Goal: Information Seeking & Learning: Learn about a topic

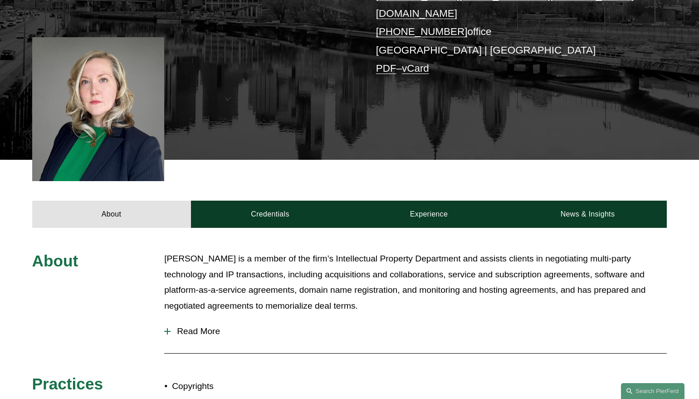
scroll to position [130, 0]
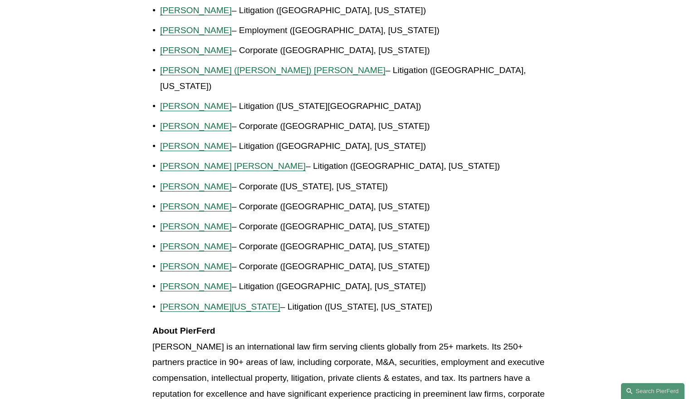
scroll to position [610, 0]
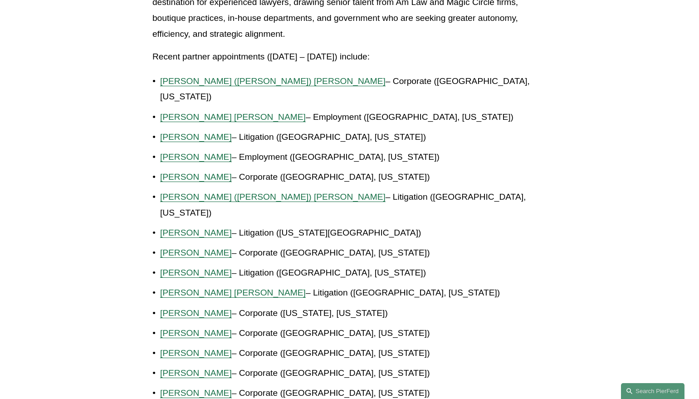
click at [173, 228] on span "[PERSON_NAME]" at bounding box center [196, 233] width 72 height 10
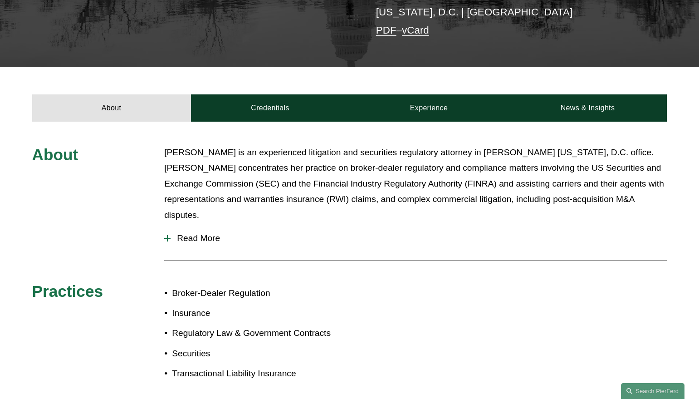
scroll to position [210, 0]
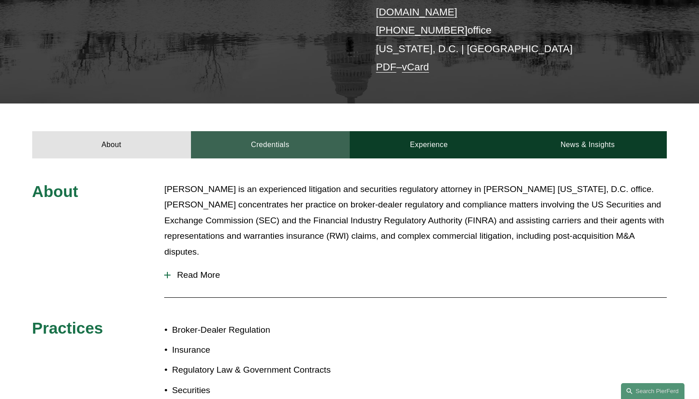
click at [260, 141] on link "Credentials" at bounding box center [270, 144] width 159 height 27
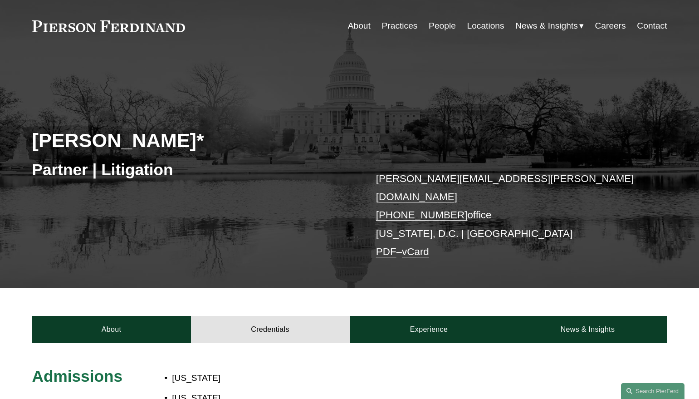
scroll to position [30, 0]
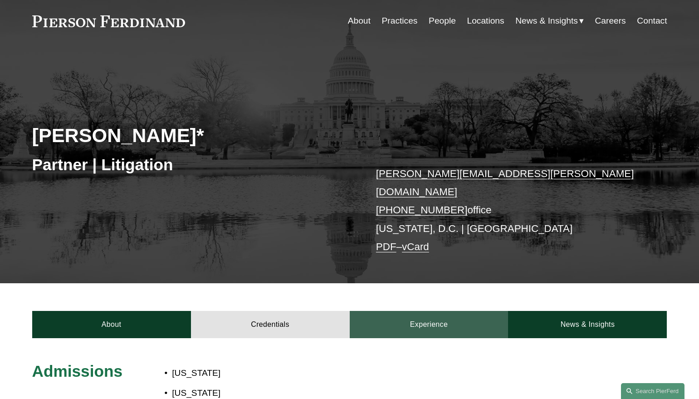
click at [435, 316] on link "Experience" at bounding box center [429, 324] width 159 height 27
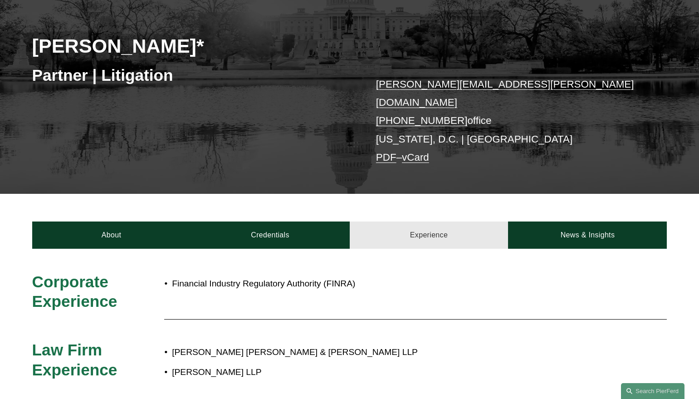
scroll to position [147, 0]
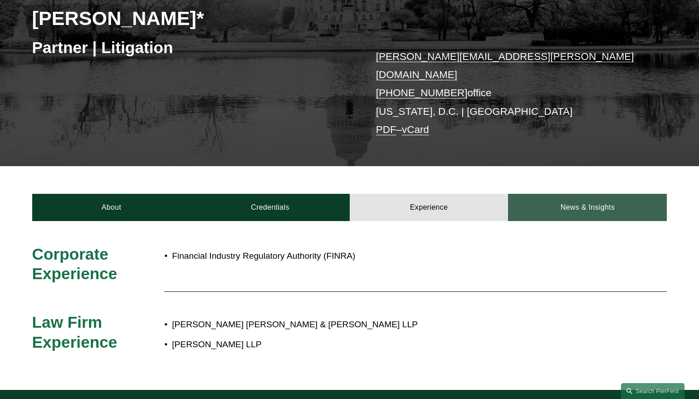
click at [602, 194] on link "News & Insights" at bounding box center [587, 207] width 159 height 27
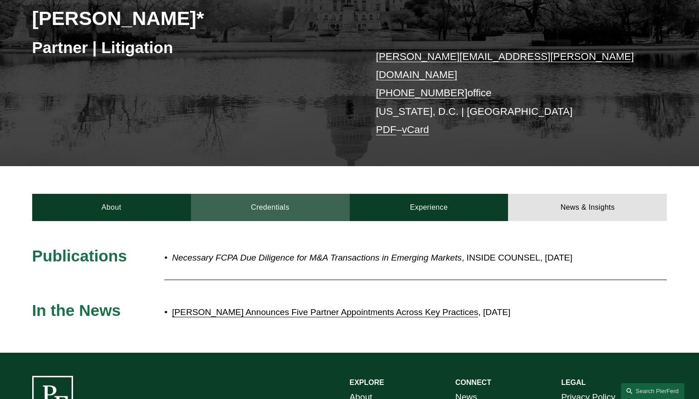
click at [264, 195] on link "Credentials" at bounding box center [270, 207] width 159 height 27
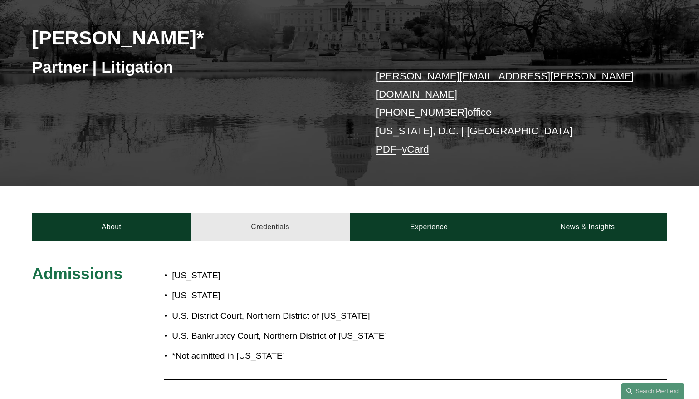
scroll to position [77, 0]
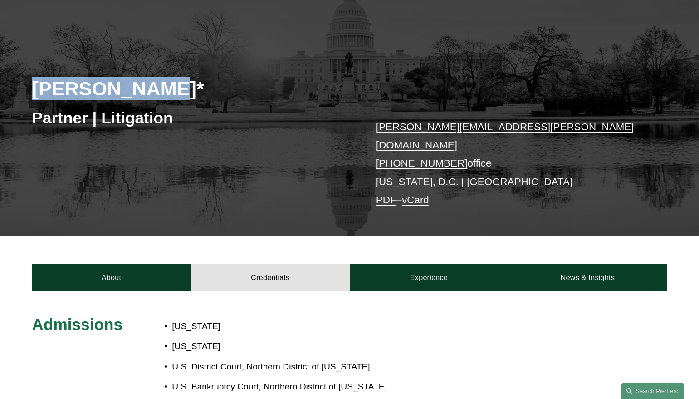
drag, startPoint x: 29, startPoint y: 86, endPoint x: 156, endPoint y: 86, distance: 126.5
click at [156, 86] on div "Emily Goebel* Partner | Litigation emily.goebel@pierferd.com +1.703.977.7092 of…" at bounding box center [349, 129] width 699 height 214
copy h2 "[PERSON_NAME]"
